Goal: Transaction & Acquisition: Obtain resource

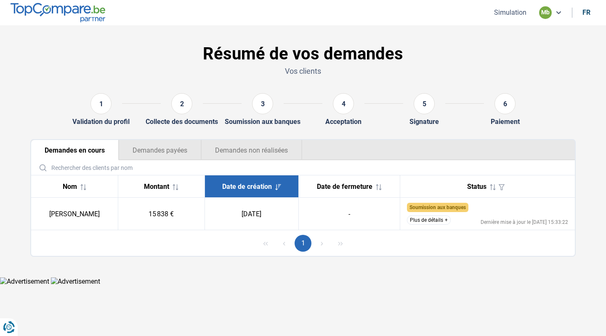
click at [512, 11] on button "Simulation" at bounding box center [510, 12] width 37 height 9
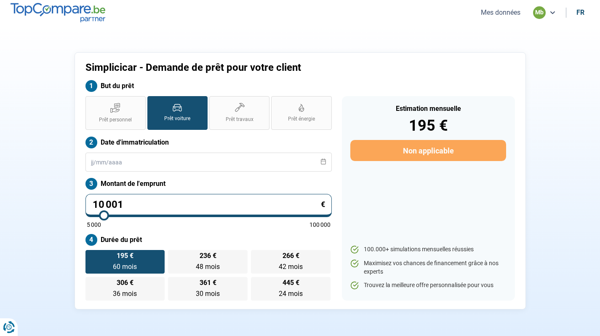
drag, startPoint x: 135, startPoint y: 204, endPoint x: 95, endPoint y: 203, distance: 40.0
click at [95, 203] on input "10 001" at bounding box center [208, 205] width 246 height 23
type input "0"
type input "5000"
type input "1"
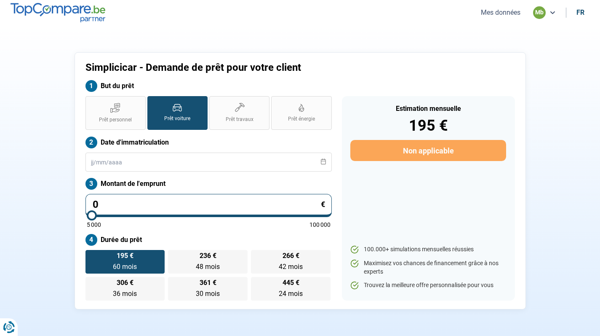
type input "5000"
type input "13"
type input "5000"
type input "134"
type input "5000"
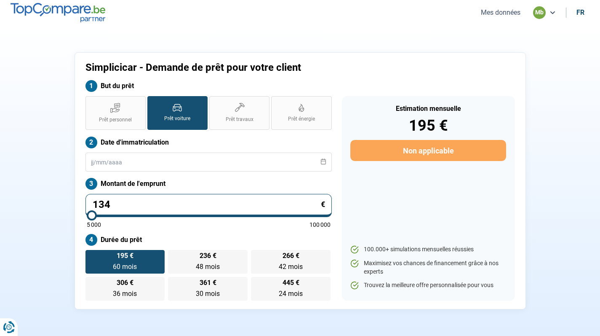
type input "1 349"
type input "5000"
type input "13 499"
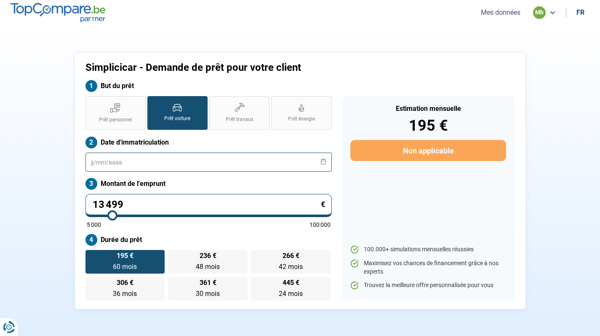
type input "13500"
click at [87, 158] on input "text" at bounding box center [208, 161] width 246 height 19
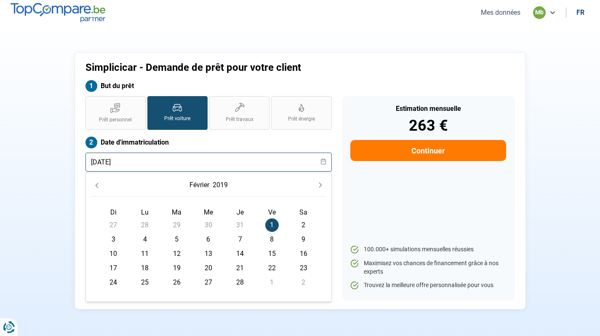
type input "01/02/2019"
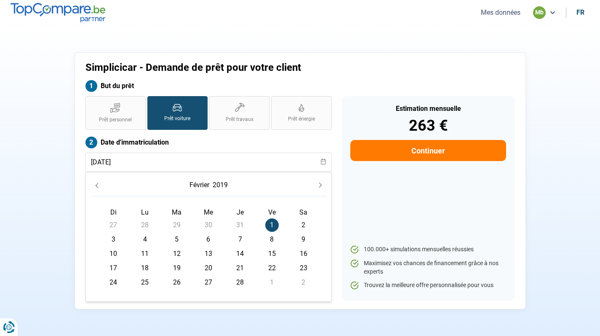
click at [269, 221] on span "1" at bounding box center [271, 224] width 13 height 13
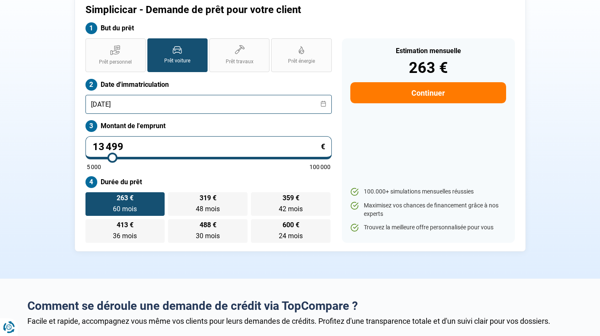
scroll to position [62, 0]
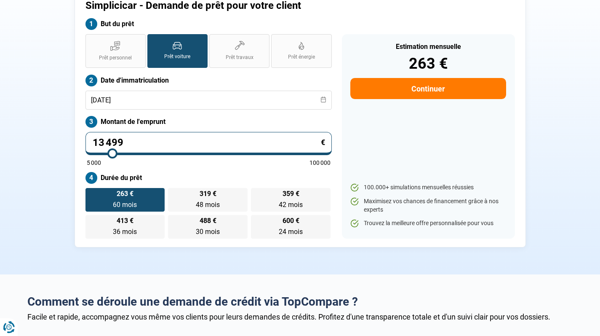
click at [221, 172] on label "Durée du prêt" at bounding box center [208, 178] width 246 height 12
click at [103, 141] on input "13 499" at bounding box center [208, 143] width 246 height 23
type input "1 499"
type input "5000"
type input "499"
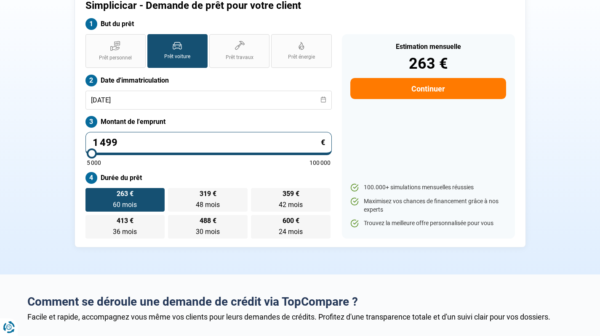
type input "5000"
type input "49"
type input "5000"
type input "4"
type input "5000"
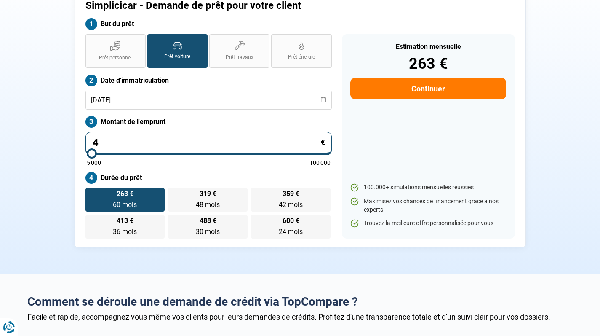
type input "0"
type input "5000"
type input "9"
type input "5000"
type input "94"
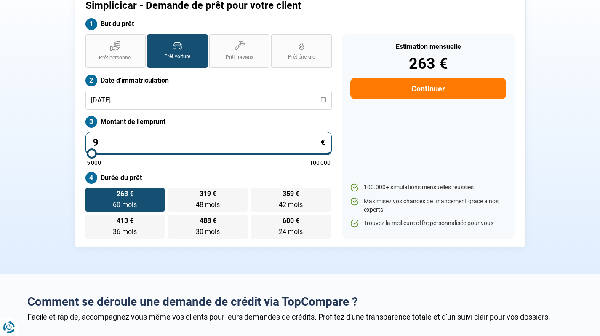
type input "5000"
type input "949"
type input "5000"
type input "9 499"
type input "9500"
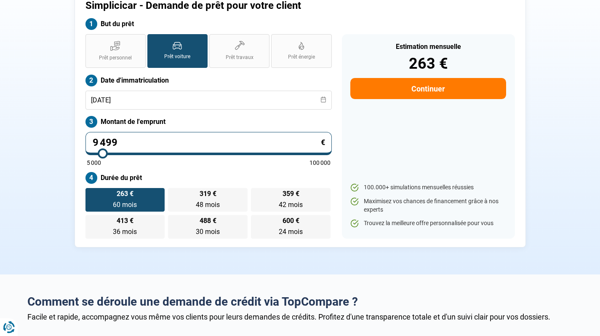
radio input "true"
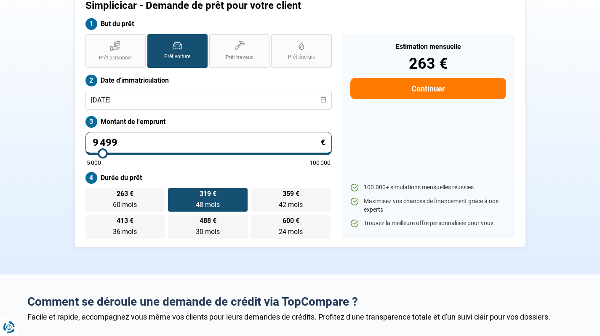
click at [279, 119] on label "Montant de l'emprunt" at bounding box center [208, 122] width 246 height 12
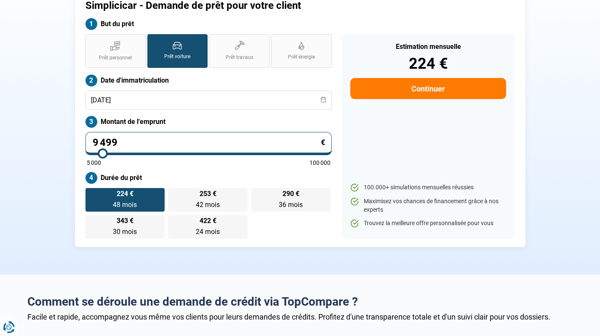
scroll to position [0, 0]
